Goal: Information Seeking & Learning: Find specific fact

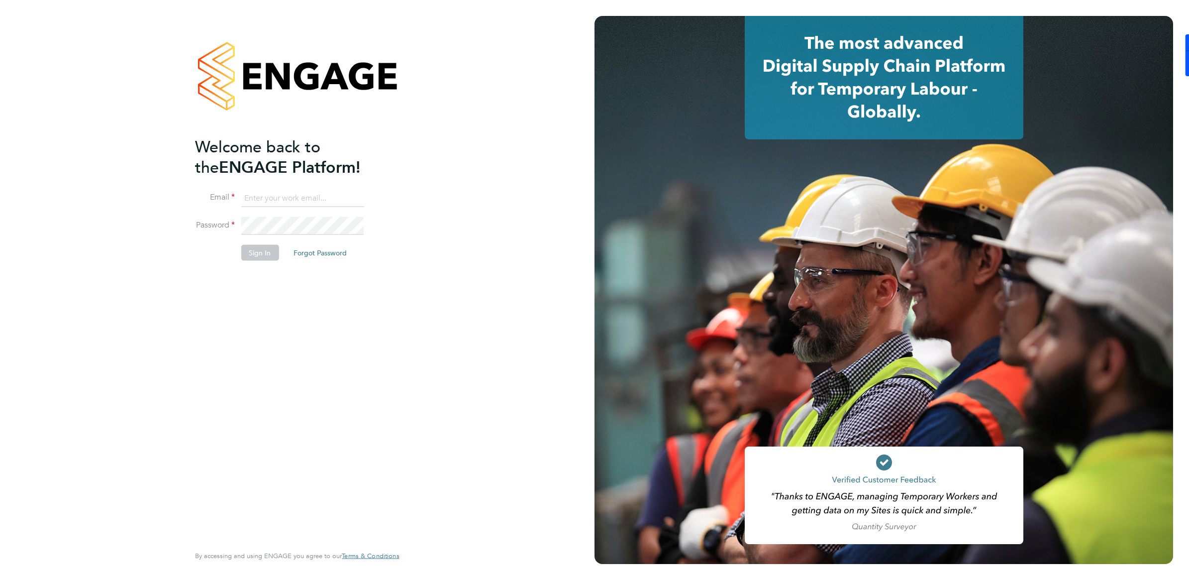
type input "[PERSON_NAME][EMAIL_ADDRESS][PERSON_NAME][DOMAIN_NAME]"
click at [259, 255] on button "Sign In" at bounding box center [260, 253] width 38 height 16
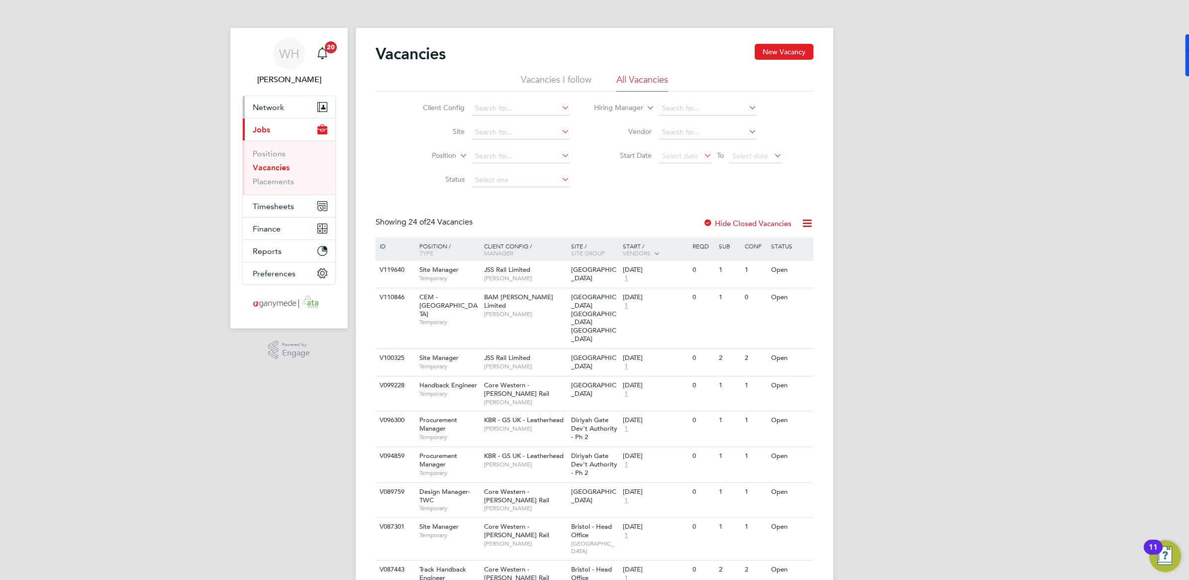
click at [280, 108] on span "Network" at bounding box center [268, 106] width 31 height 9
click at [272, 172] on link "Workers" at bounding box center [268, 172] width 30 height 9
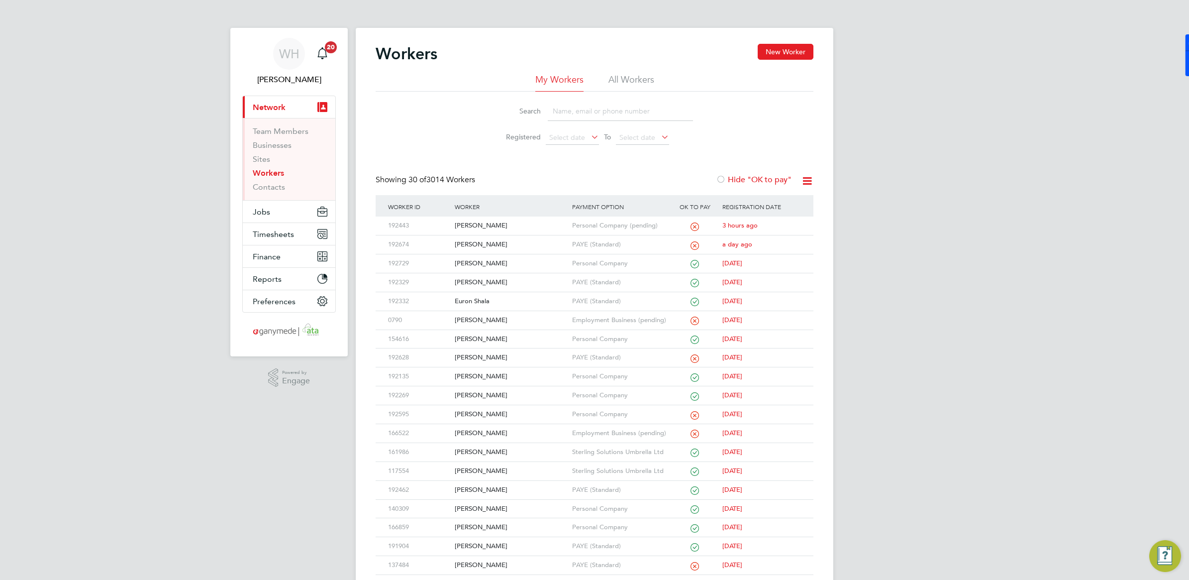
click at [571, 114] on input at bounding box center [620, 110] width 145 height 19
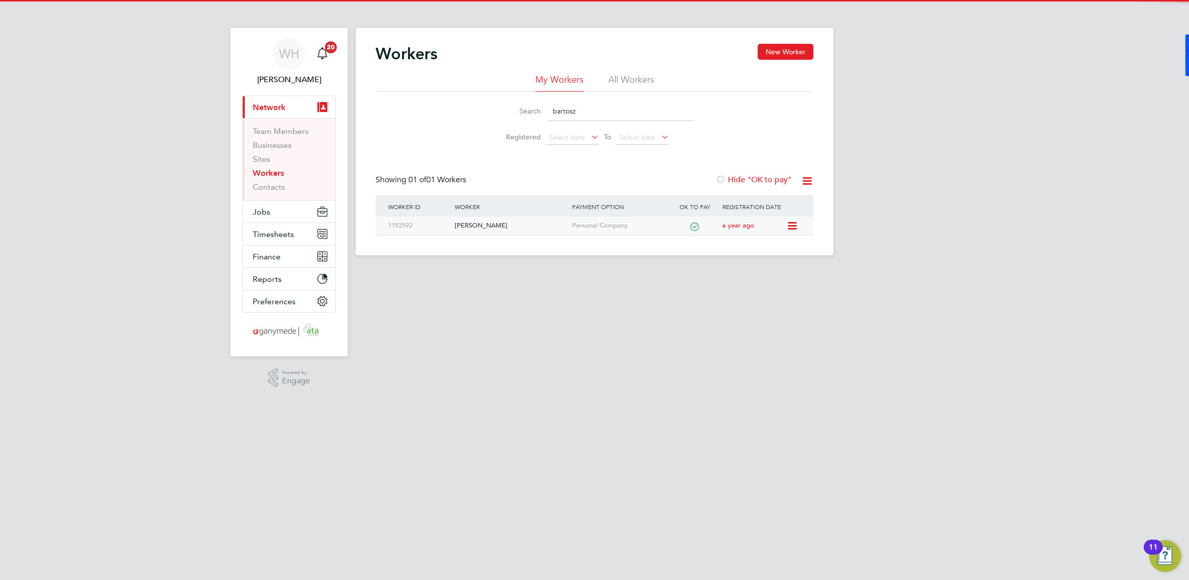
click at [446, 229] on div "1192592" at bounding box center [419, 225] width 67 height 18
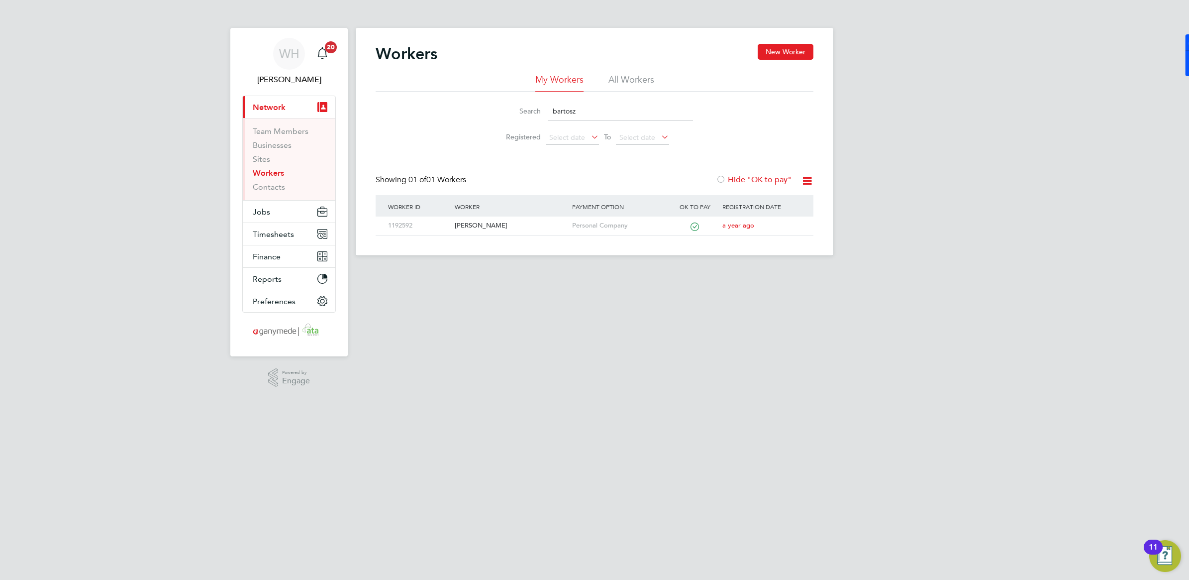
click at [595, 108] on input "bartosz" at bounding box center [620, 110] width 145 height 19
drag, startPoint x: 595, startPoint y: 108, endPoint x: 548, endPoint y: 100, distance: 47.9
click at [548, 100] on li "Search bartosz" at bounding box center [595, 111] width 222 height 29
click at [409, 229] on div "1220627" at bounding box center [419, 225] width 67 height 18
click at [592, 101] on input "slavi" at bounding box center [620, 110] width 145 height 19
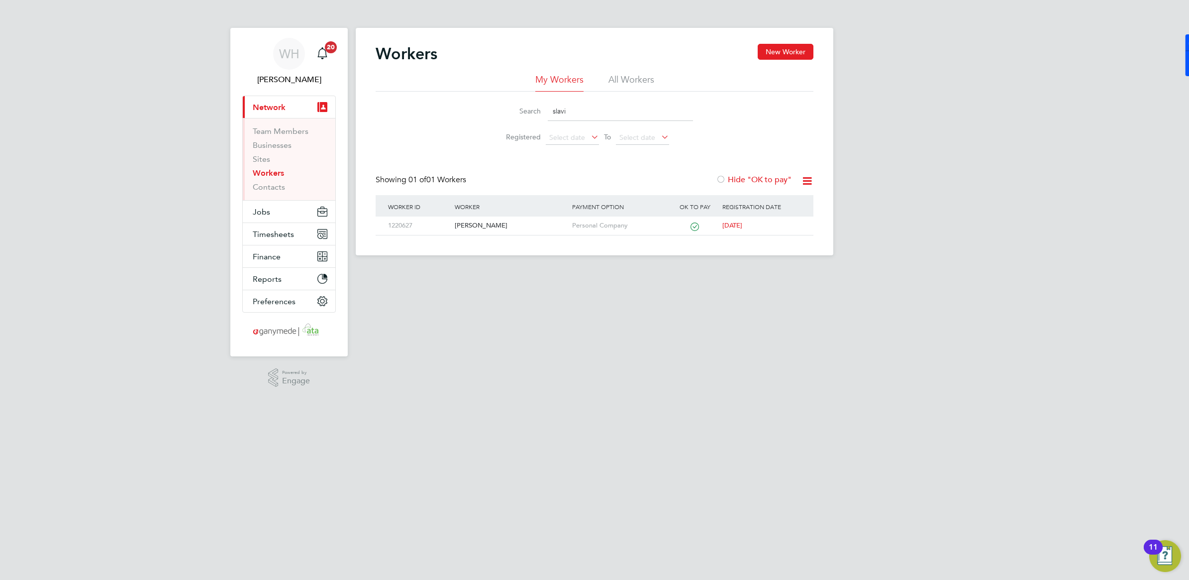
drag, startPoint x: 583, startPoint y: 107, endPoint x: 550, endPoint y: 108, distance: 32.8
click at [550, 108] on input "slavi" at bounding box center [620, 110] width 145 height 19
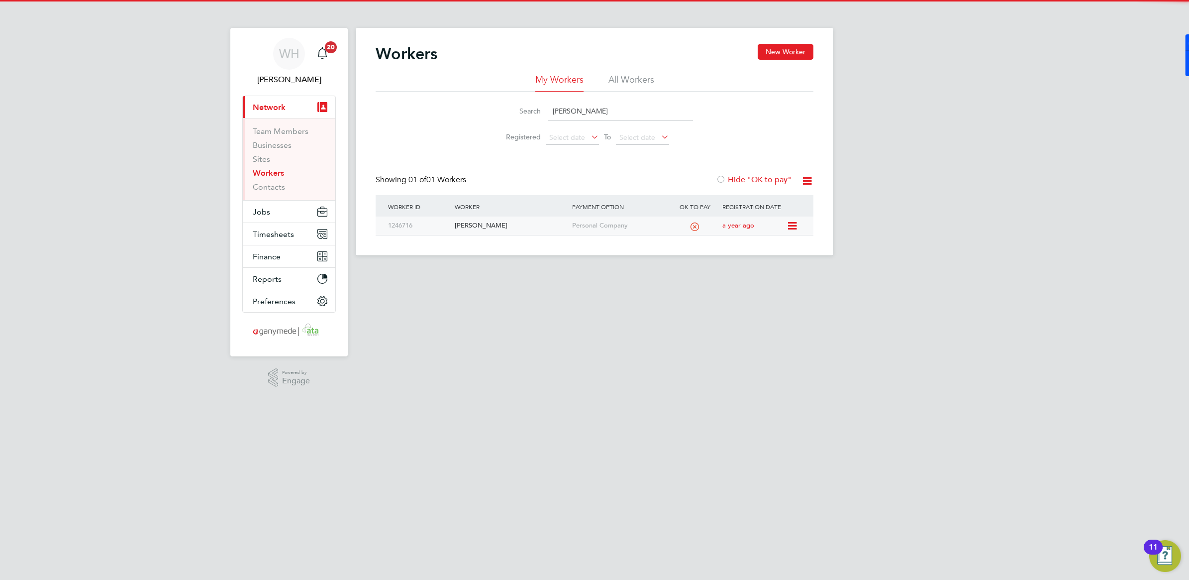
click at [426, 228] on div "1246716" at bounding box center [419, 225] width 67 height 18
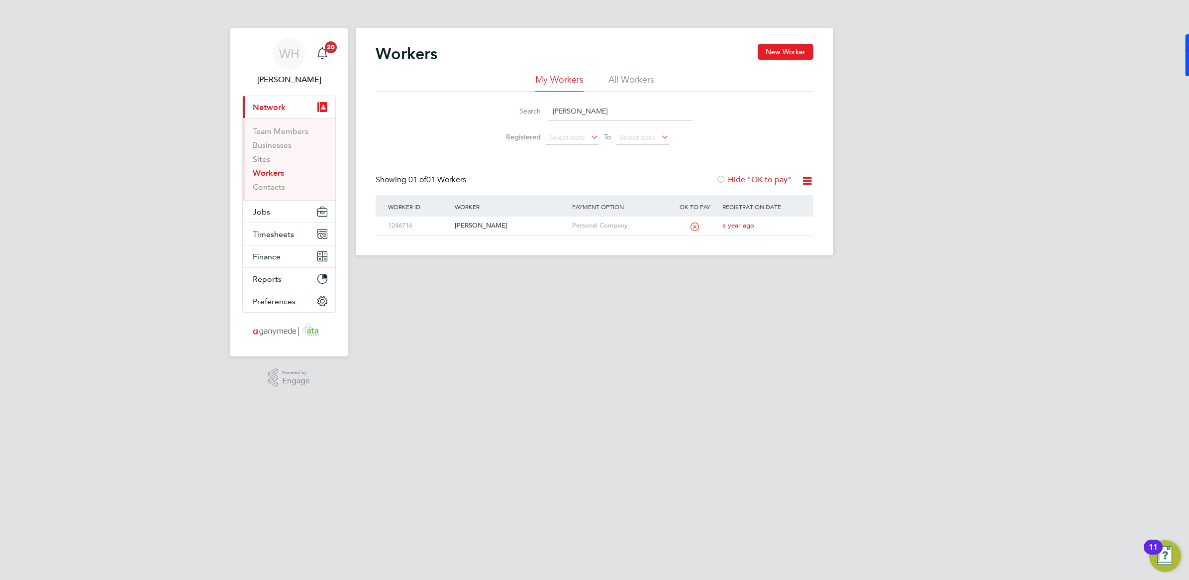
click at [593, 106] on input "david eardley" at bounding box center [620, 110] width 145 height 19
drag, startPoint x: 610, startPoint y: 106, endPoint x: 543, endPoint y: 108, distance: 66.7
click at [543, 108] on div "Search david eardley" at bounding box center [594, 110] width 197 height 19
type input "mike gilson"
click at [424, 224] on div "1224079" at bounding box center [419, 225] width 67 height 18
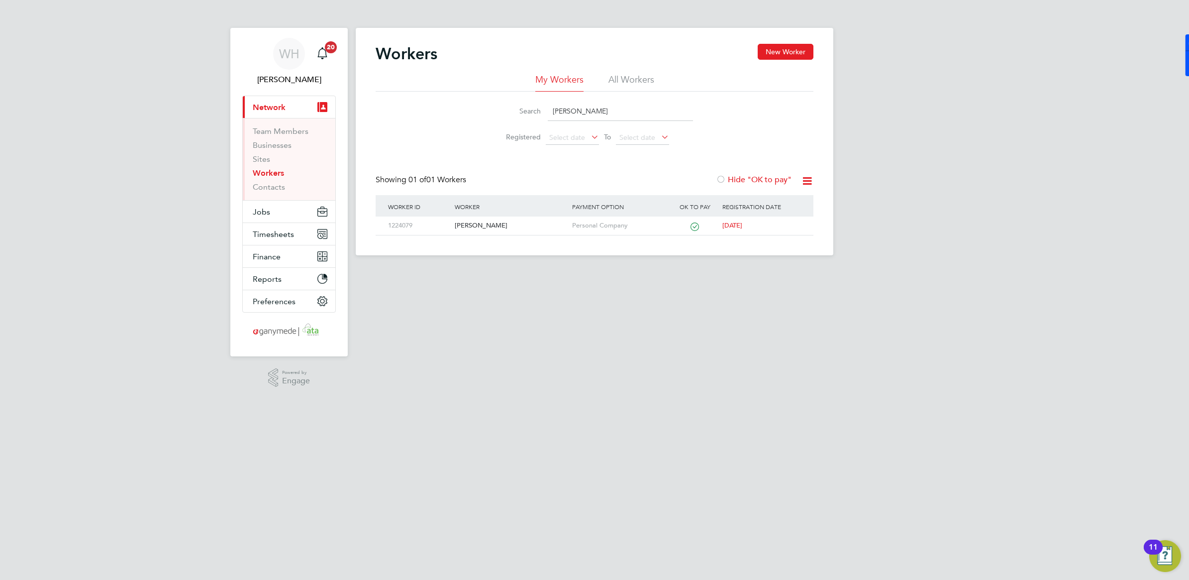
click at [280, 174] on link "Workers" at bounding box center [268, 172] width 31 height 9
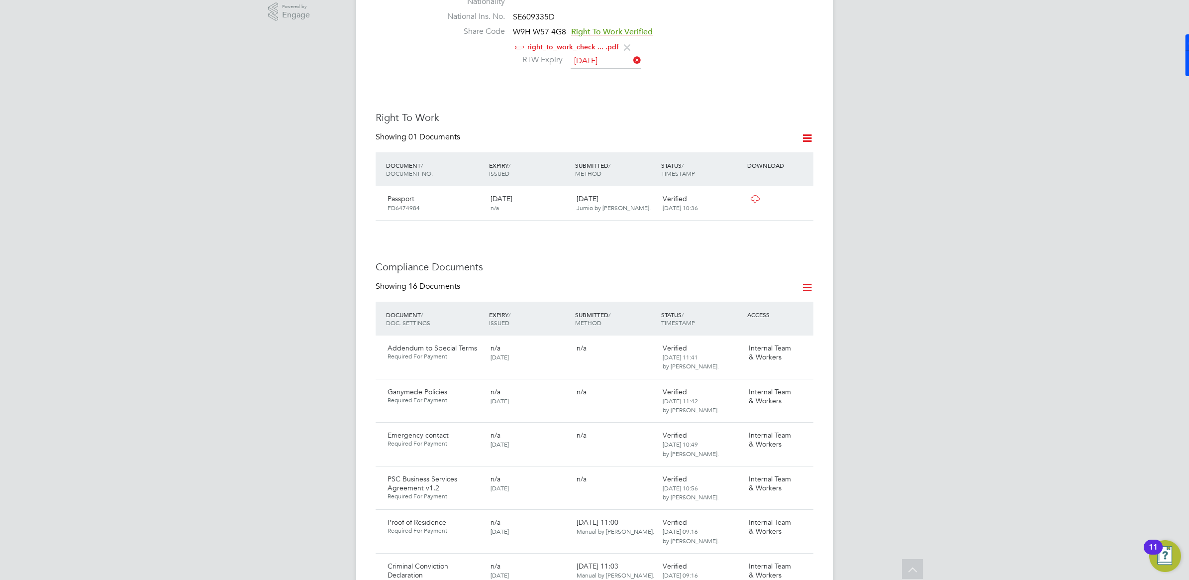
scroll to position [1293, 0]
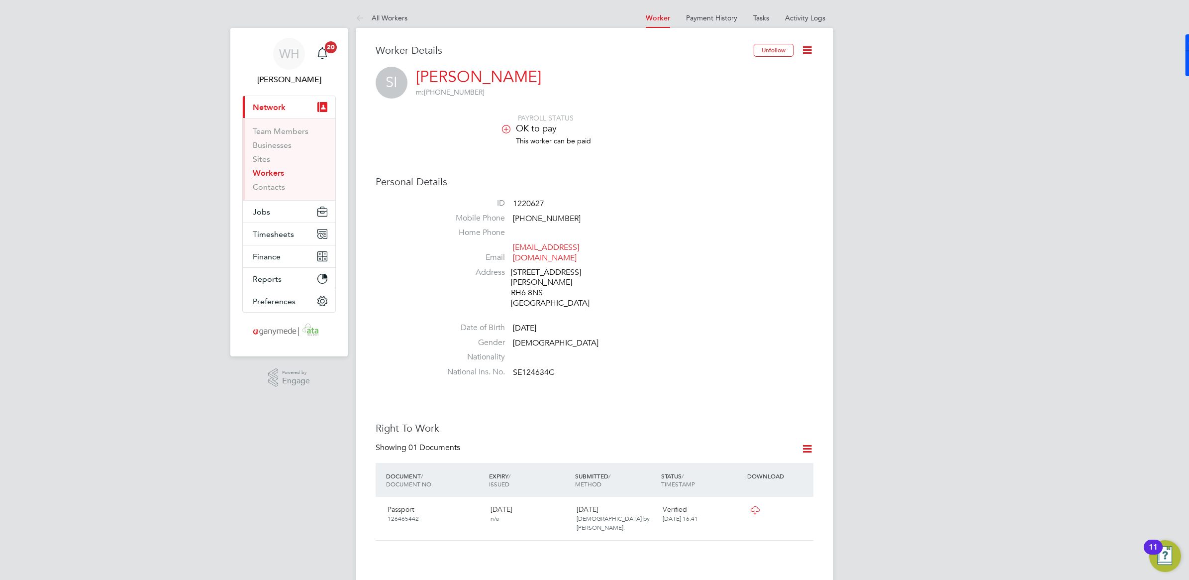
click at [697, 267] on li "Address 9 Westvale Road Horley RH6 8NS United Kingdom" at bounding box center [624, 289] width 378 height 44
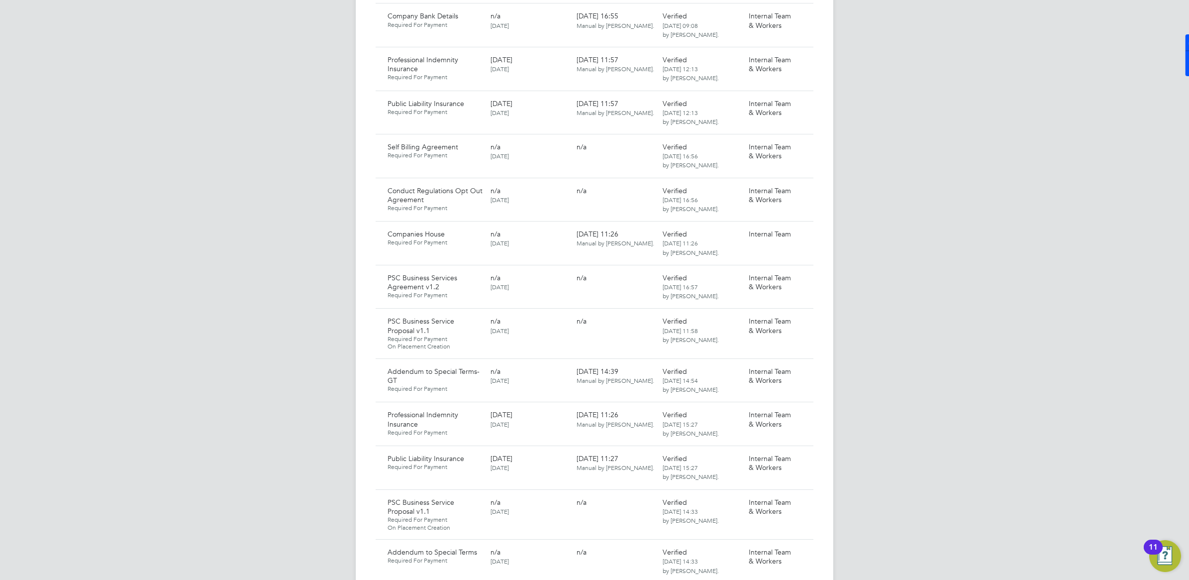
scroll to position [1419, 0]
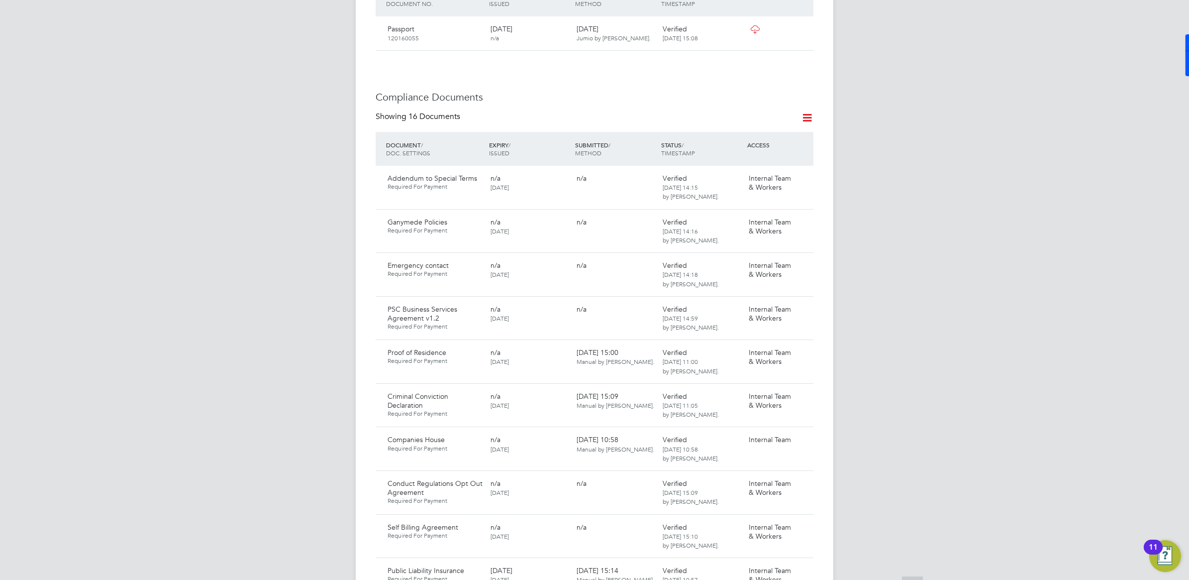
scroll to position [1258, 0]
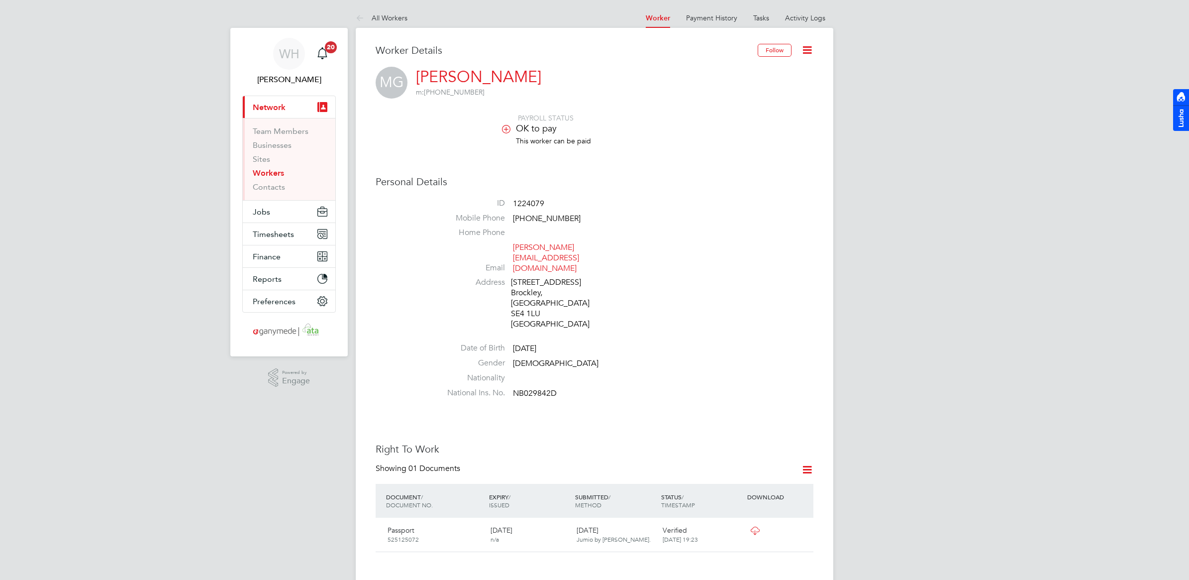
drag, startPoint x: 1143, startPoint y: 224, endPoint x: 1135, endPoint y: 224, distance: 8.0
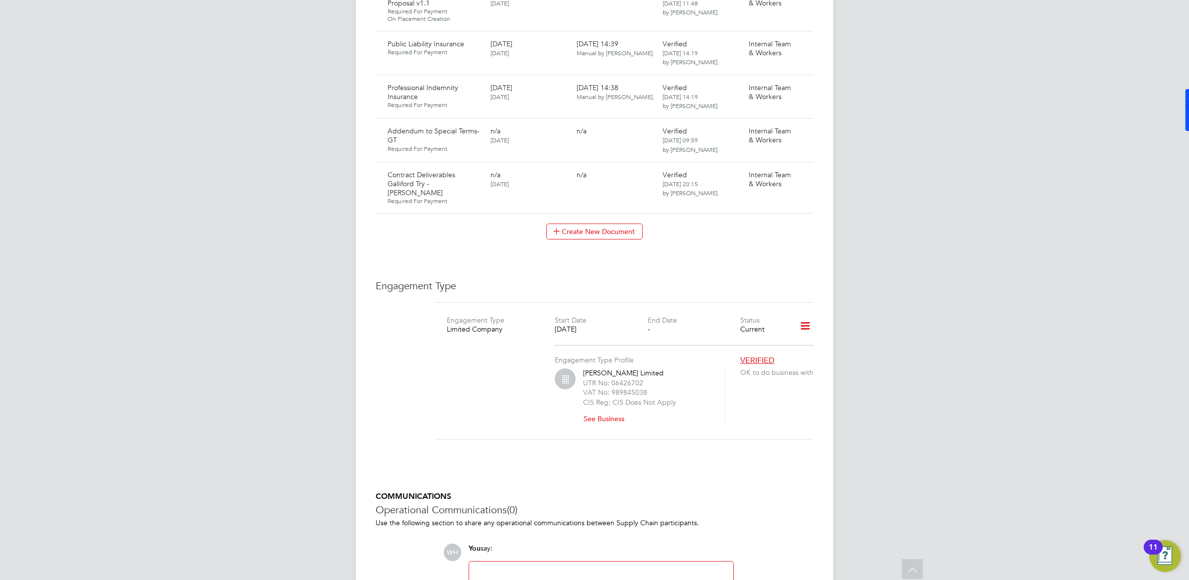
scroll to position [1030, 0]
click at [800, 173] on icon at bounding box center [801, 179] width 10 height 12
click at [745, 185] on li "View Requested Document" at bounding box center [756, 187] width 99 height 14
